Goal: Task Accomplishment & Management: Complete application form

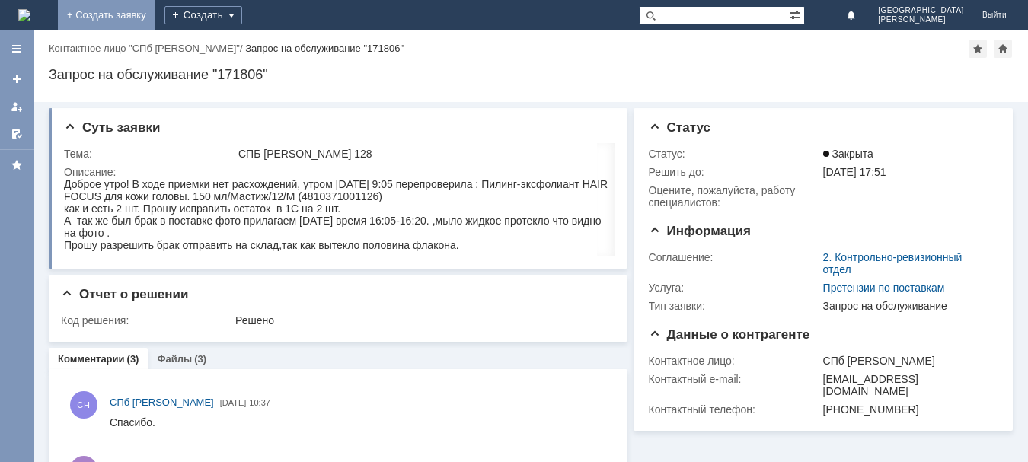
click at [155, 11] on link "+ Создать заявку" at bounding box center [106, 15] width 97 height 30
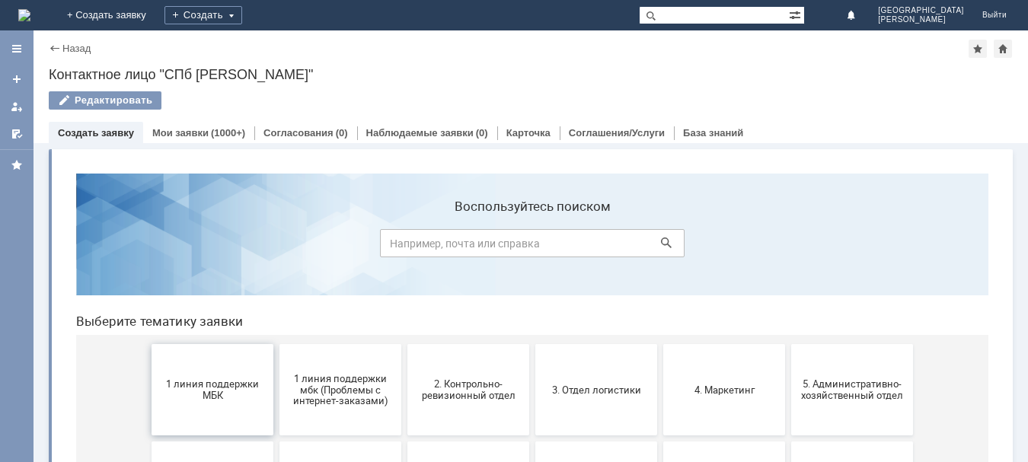
click at [209, 399] on span "1 линия поддержки МБК" at bounding box center [212, 389] width 113 height 23
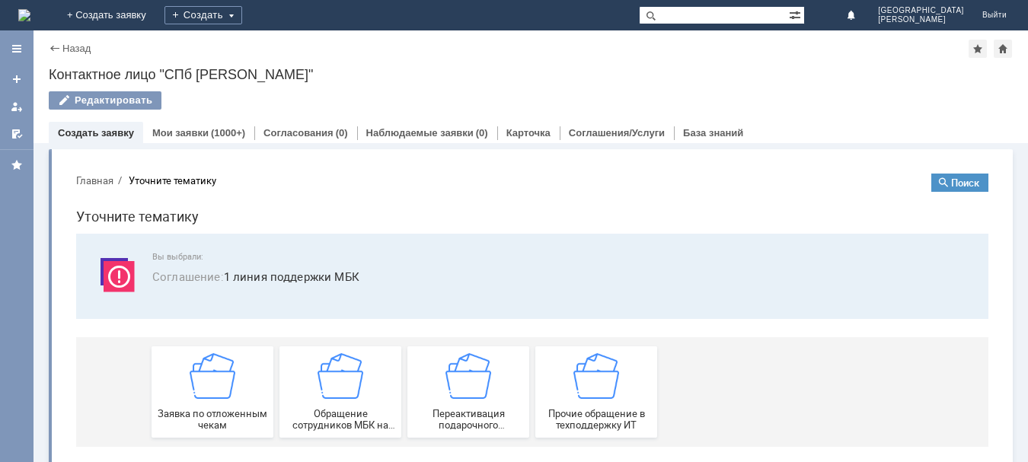
click at [209, 399] on img at bounding box center [213, 376] width 46 height 46
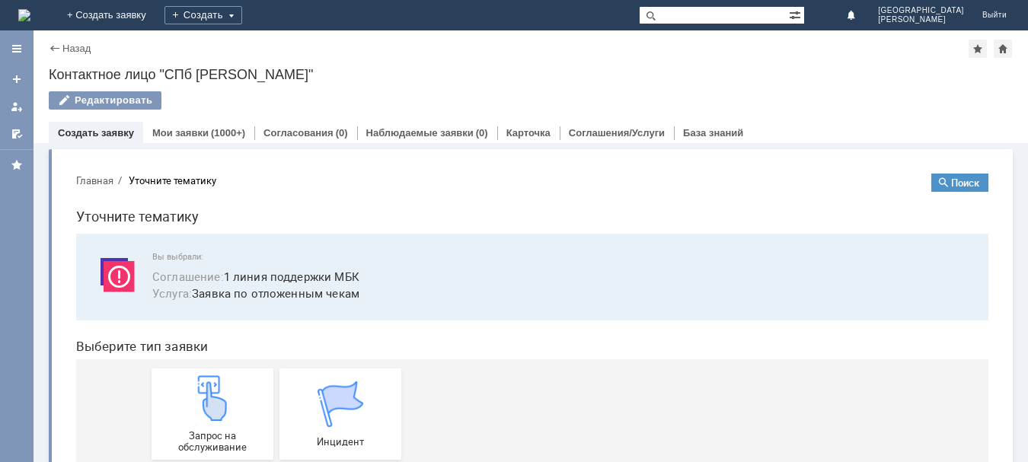
click at [209, 399] on img at bounding box center [213, 398] width 46 height 46
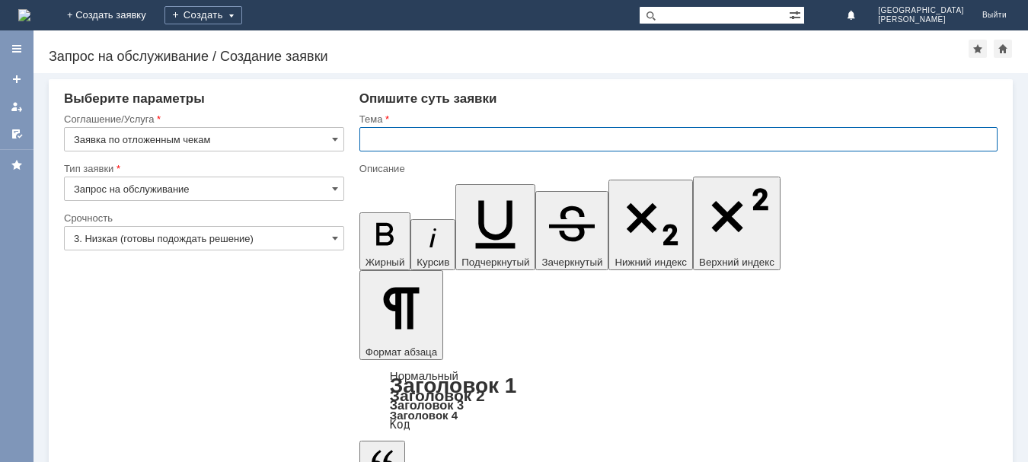
click at [378, 143] on input "text" at bounding box center [678, 139] width 638 height 24
type input "спб Невский 128"
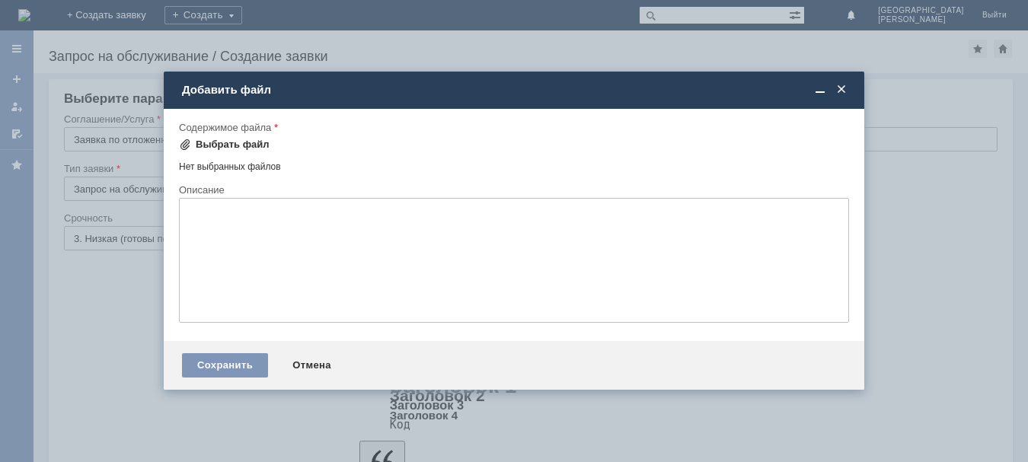
click at [237, 140] on div "Выбрать файл" at bounding box center [233, 145] width 74 height 12
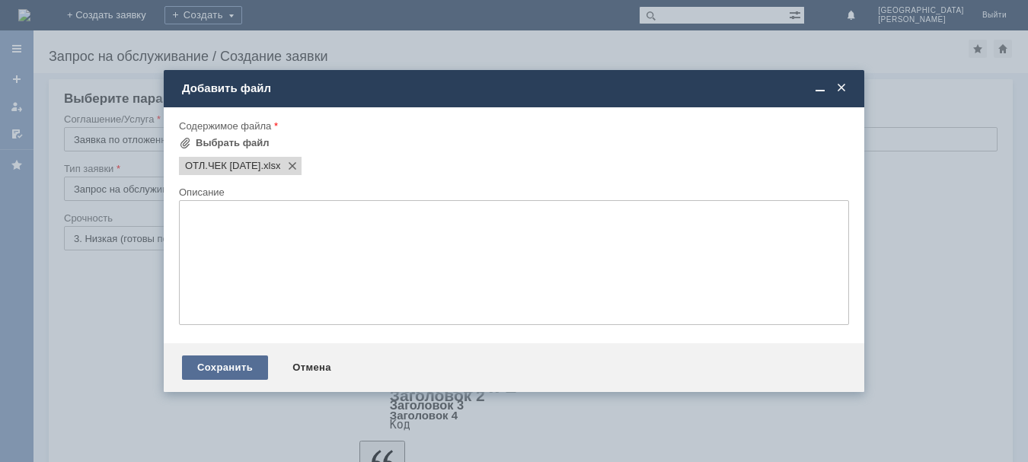
click at [236, 367] on div "Сохранить" at bounding box center [225, 368] width 86 height 24
